Goal: Navigation & Orientation: Find specific page/section

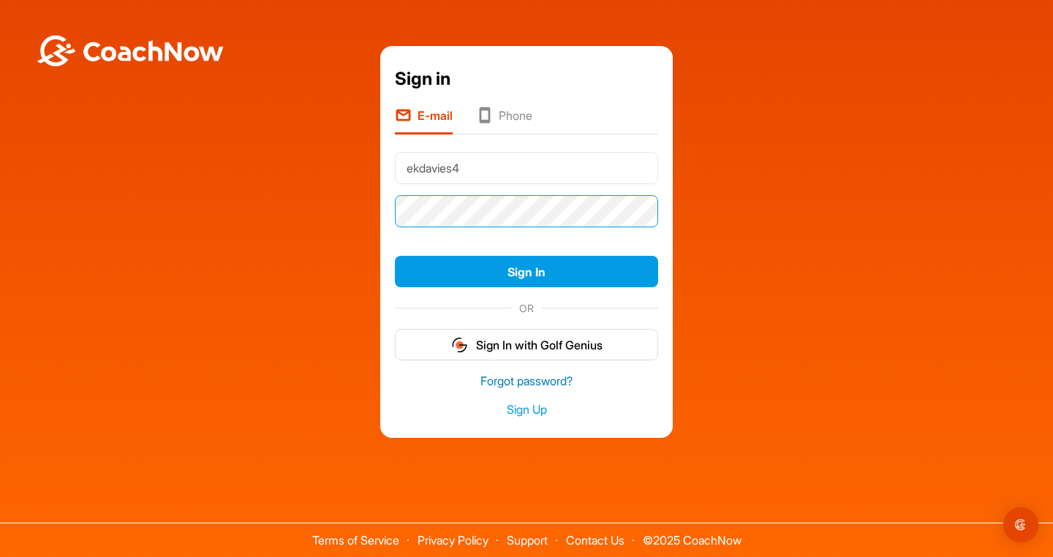
click at [526, 271] on button "Sign In" at bounding box center [526, 271] width 263 height 31
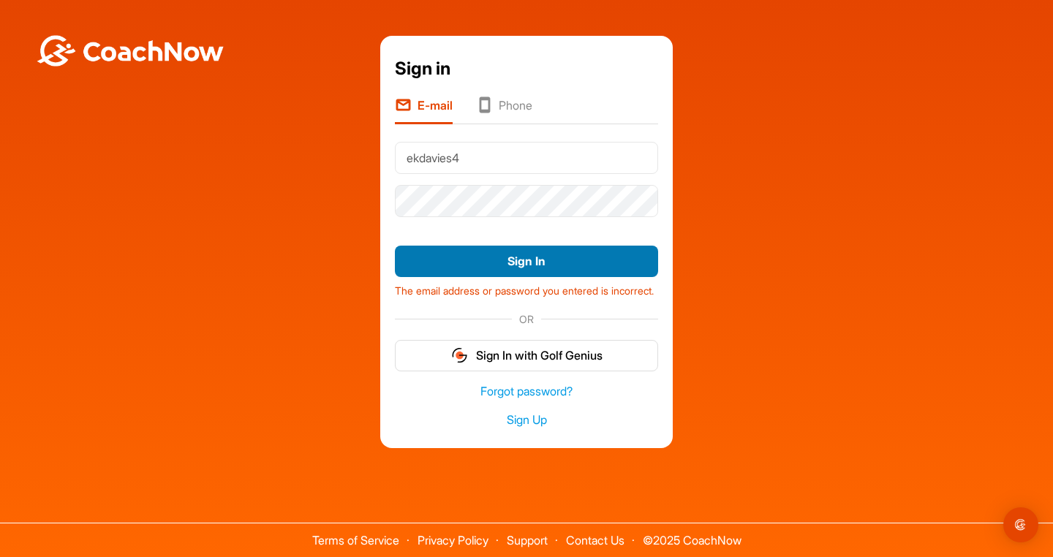
click at [523, 265] on button "Sign In" at bounding box center [526, 261] width 263 height 31
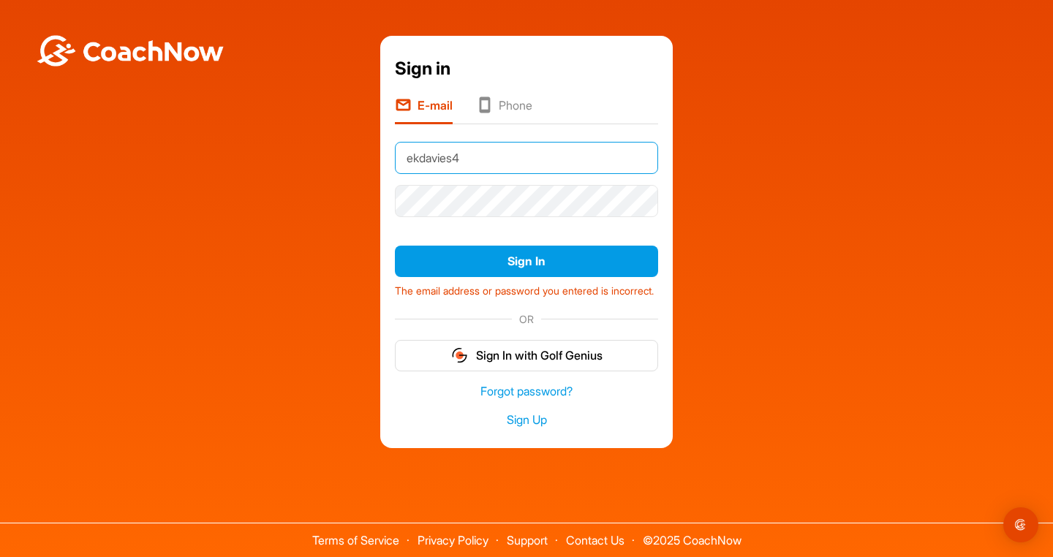
click at [491, 150] on input "ekdavies4" at bounding box center [526, 158] width 263 height 32
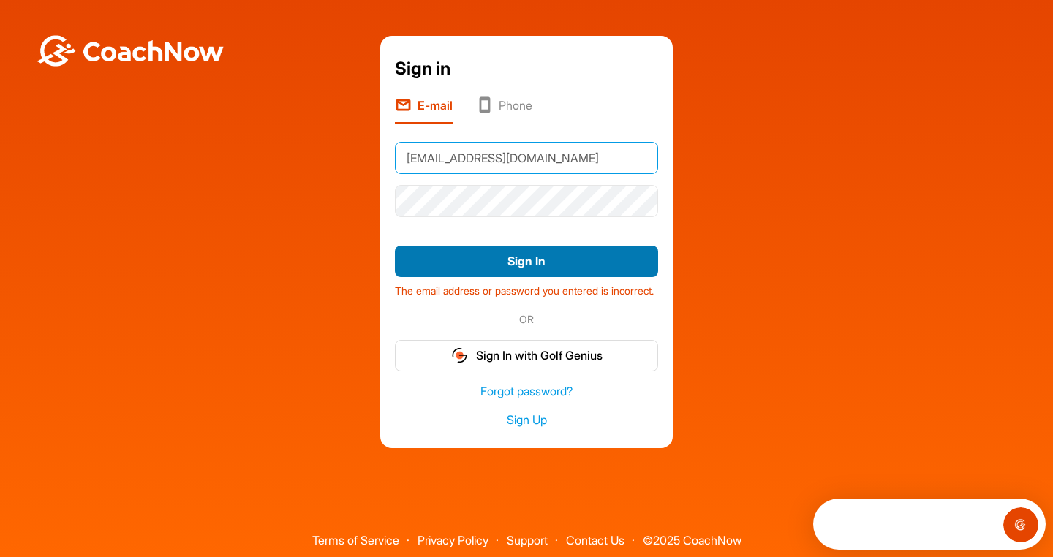
type input "[EMAIL_ADDRESS][DOMAIN_NAME]"
click at [605, 261] on button "Sign In" at bounding box center [526, 261] width 263 height 31
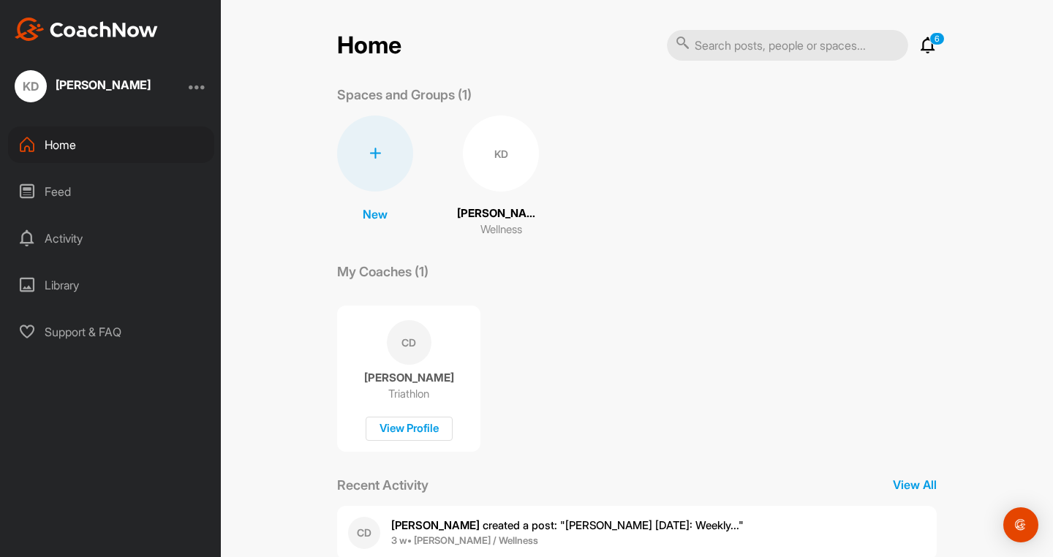
click at [50, 189] on div "Feed" at bounding box center [111, 191] width 206 height 37
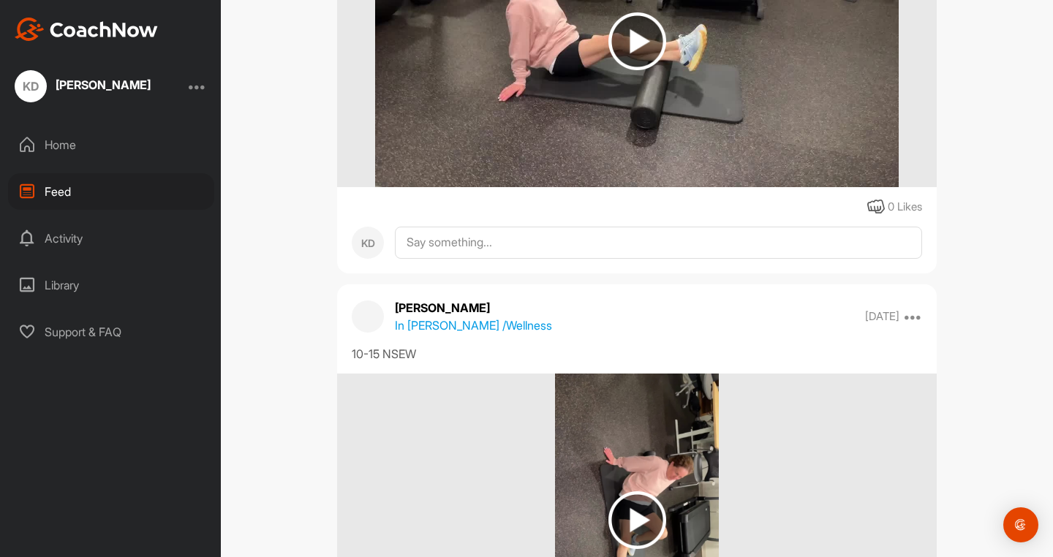
scroll to position [4793, 0]
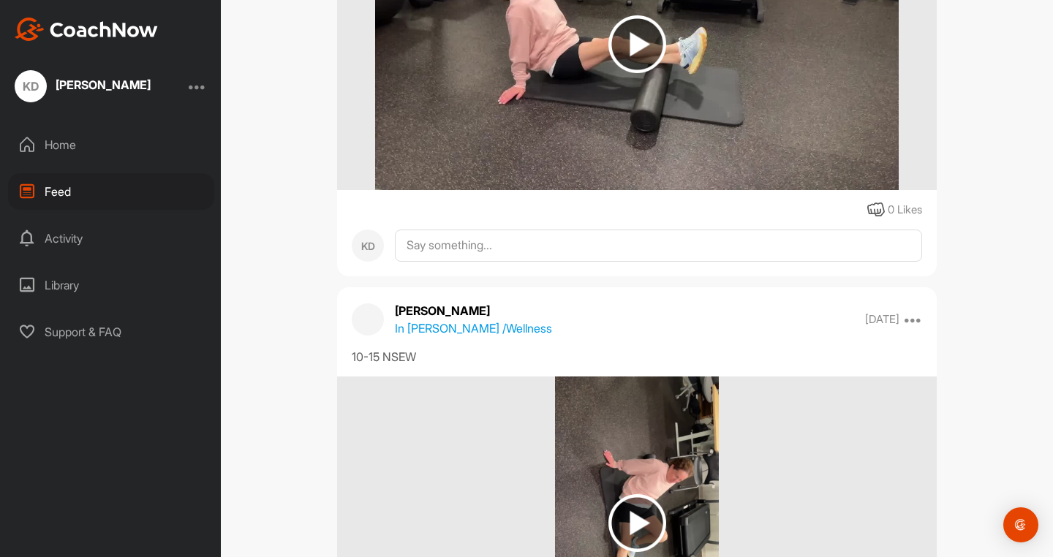
click at [344, 328] on div "[PERSON_NAME] In [PERSON_NAME] / Wellness [DATE] Pin to top Report Delete" at bounding box center [636, 319] width 599 height 35
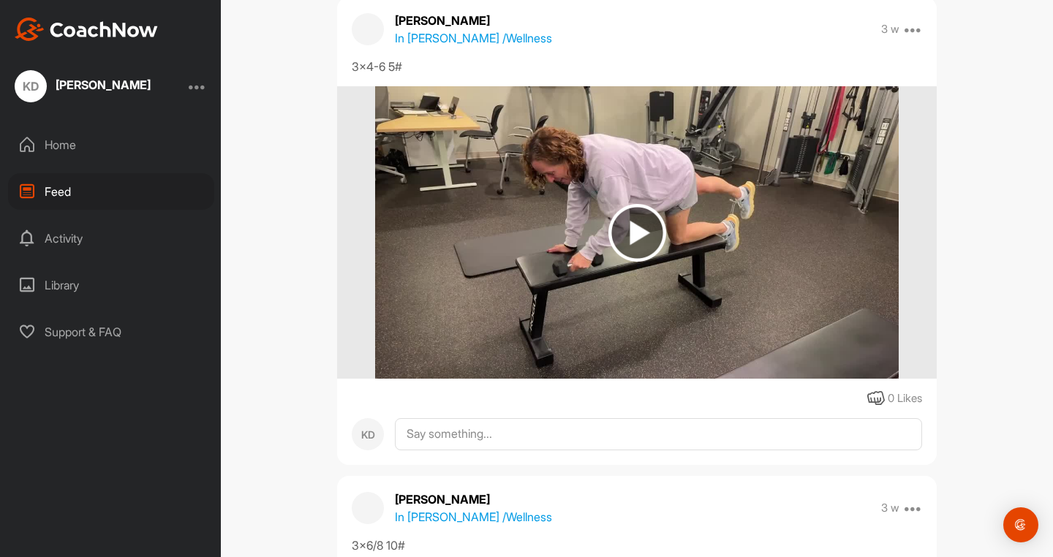
scroll to position [991, 0]
